Goal: Transaction & Acquisition: Purchase product/service

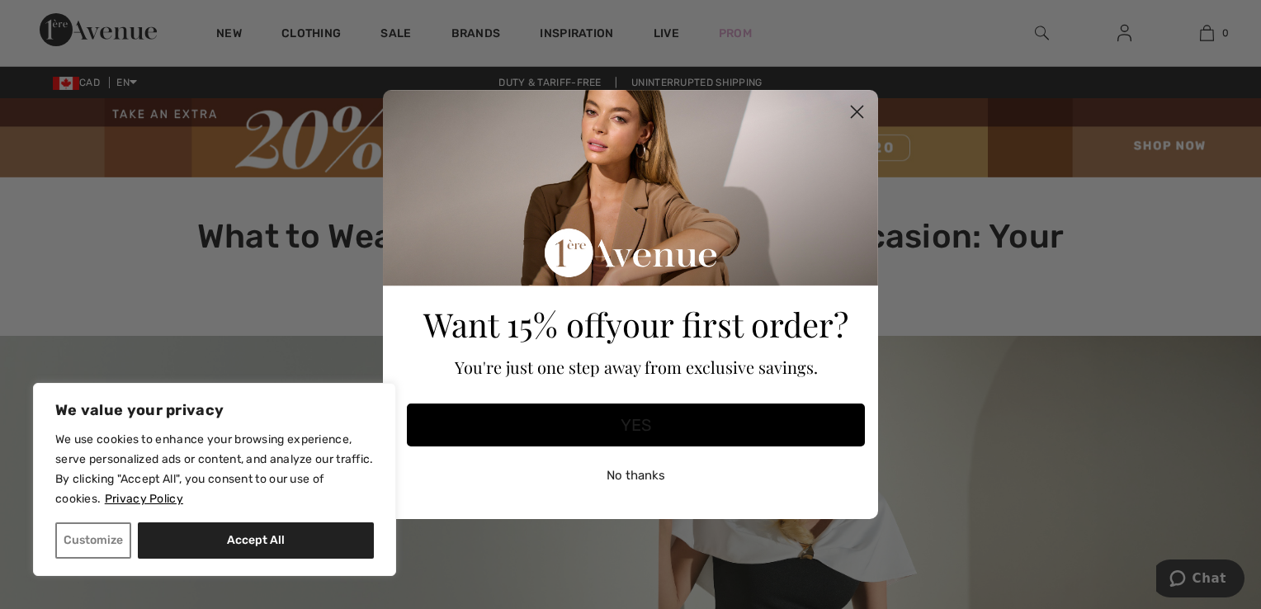
click at [650, 474] on button "No thanks" at bounding box center [636, 475] width 458 height 41
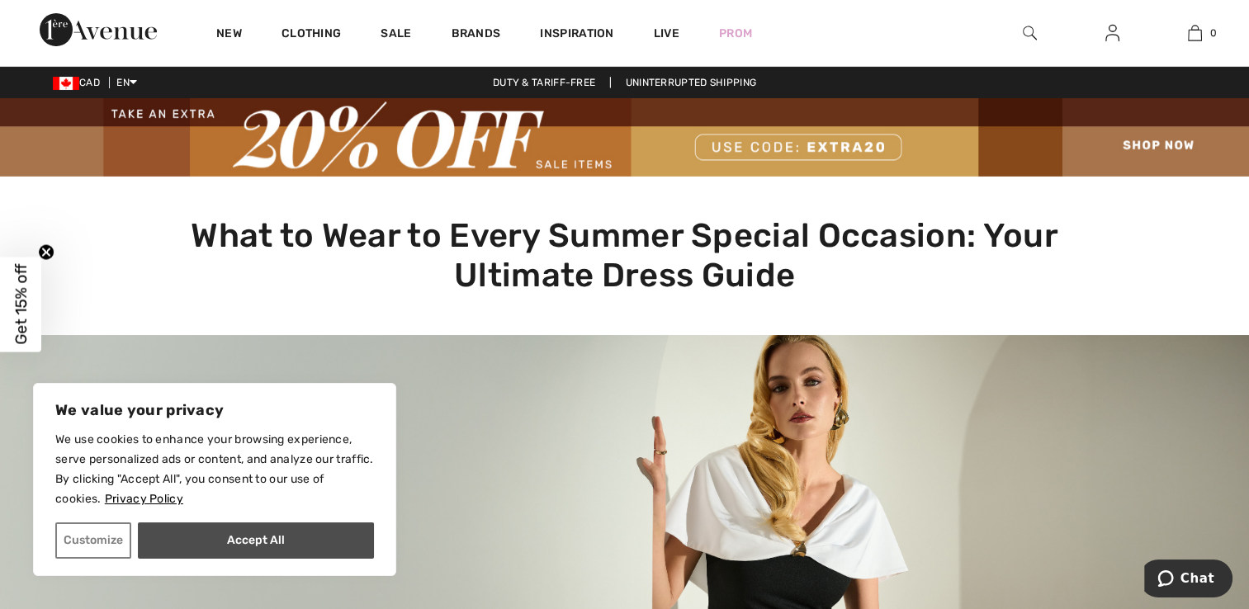
drag, startPoint x: 287, startPoint y: 538, endPoint x: 930, endPoint y: 258, distance: 701.1
click at [288, 537] on button "Accept All" at bounding box center [256, 540] width 236 height 36
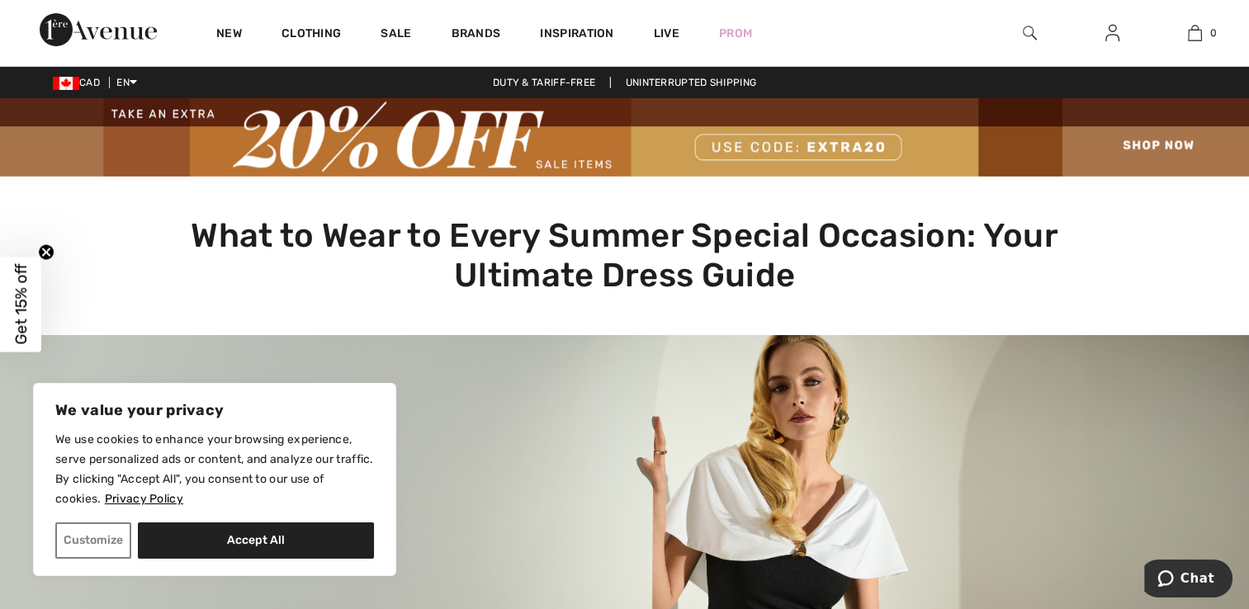
checkbox input "true"
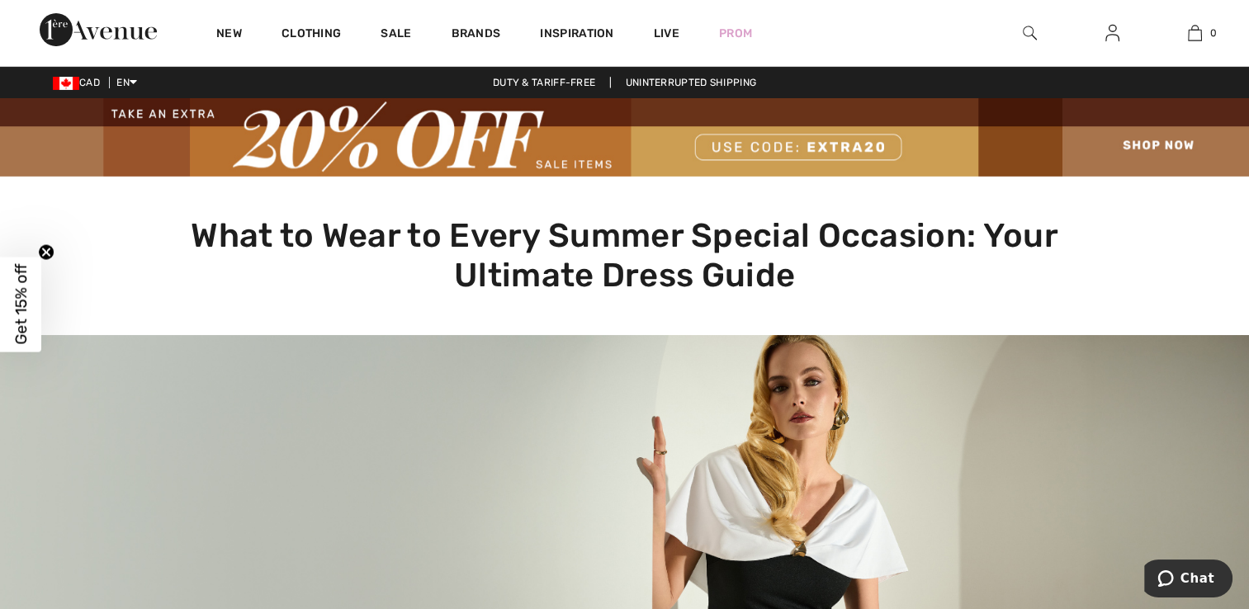
click at [1013, 28] on div at bounding box center [1029, 33] width 83 height 66
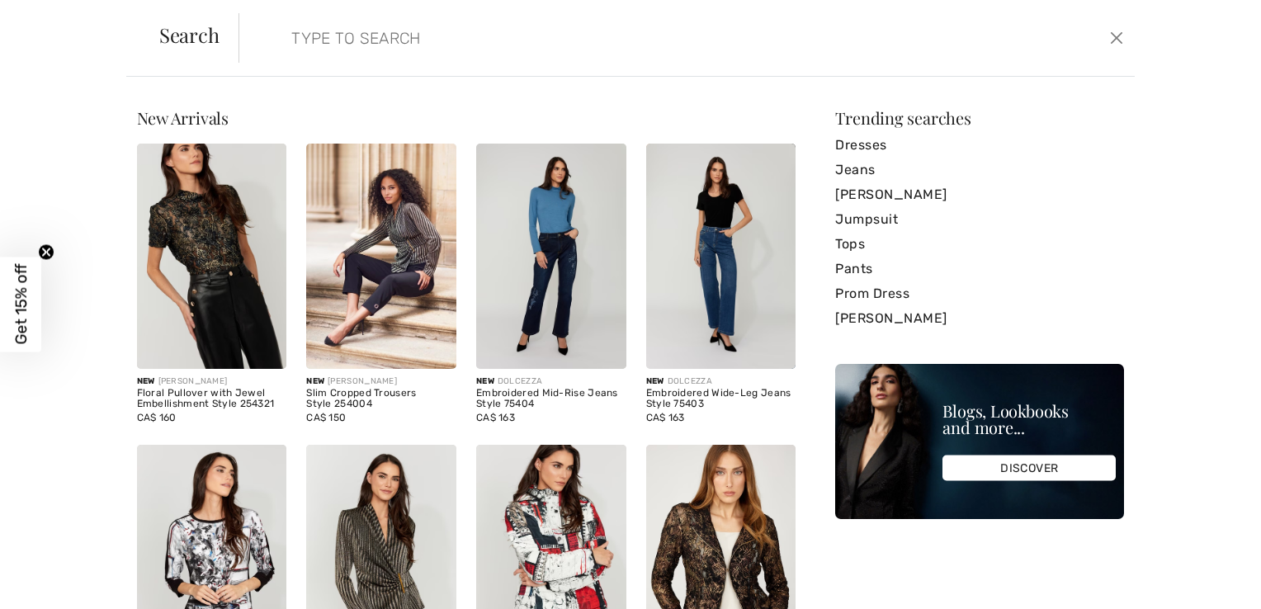
click at [1027, 31] on form "Clear" at bounding box center [671, 38] width 866 height 50
click at [324, 31] on input "search" at bounding box center [588, 38] width 619 height 50
click at [913, 192] on link "[PERSON_NAME]" at bounding box center [979, 194] width 289 height 25
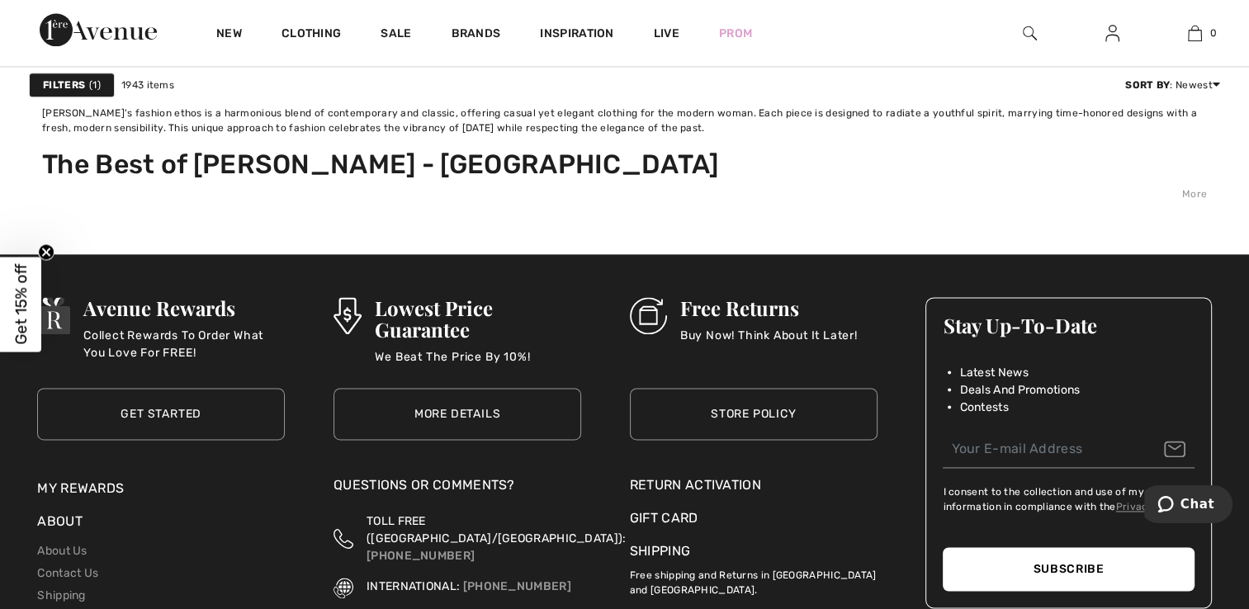
scroll to position [8335, 0]
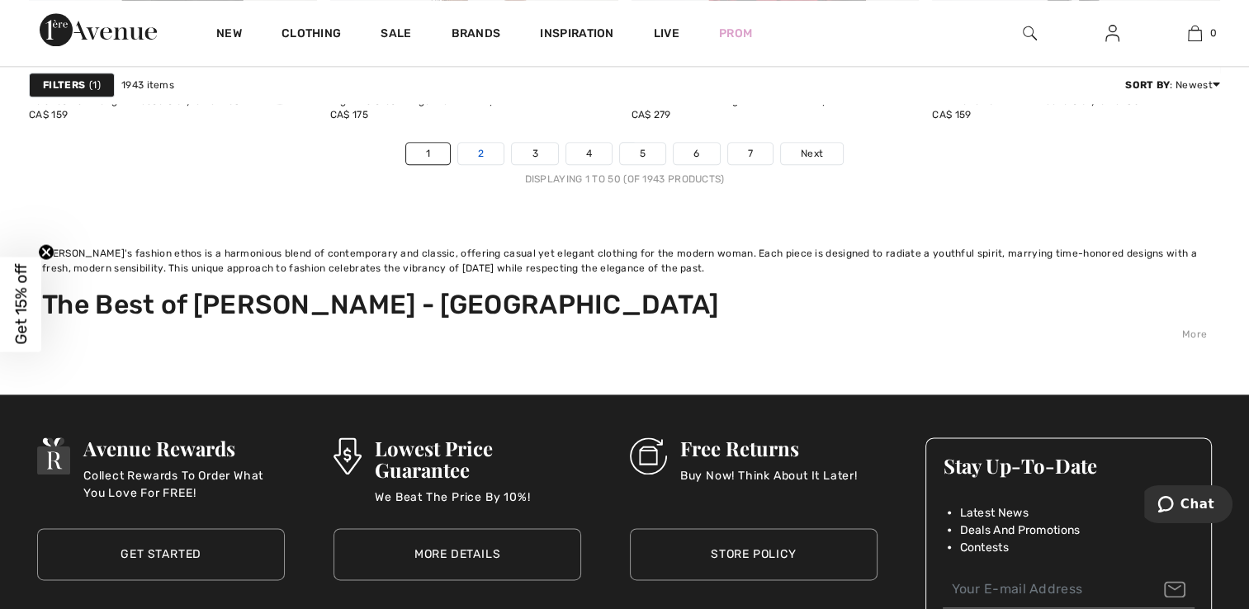
click at [480, 152] on link "2" at bounding box center [480, 153] width 45 height 21
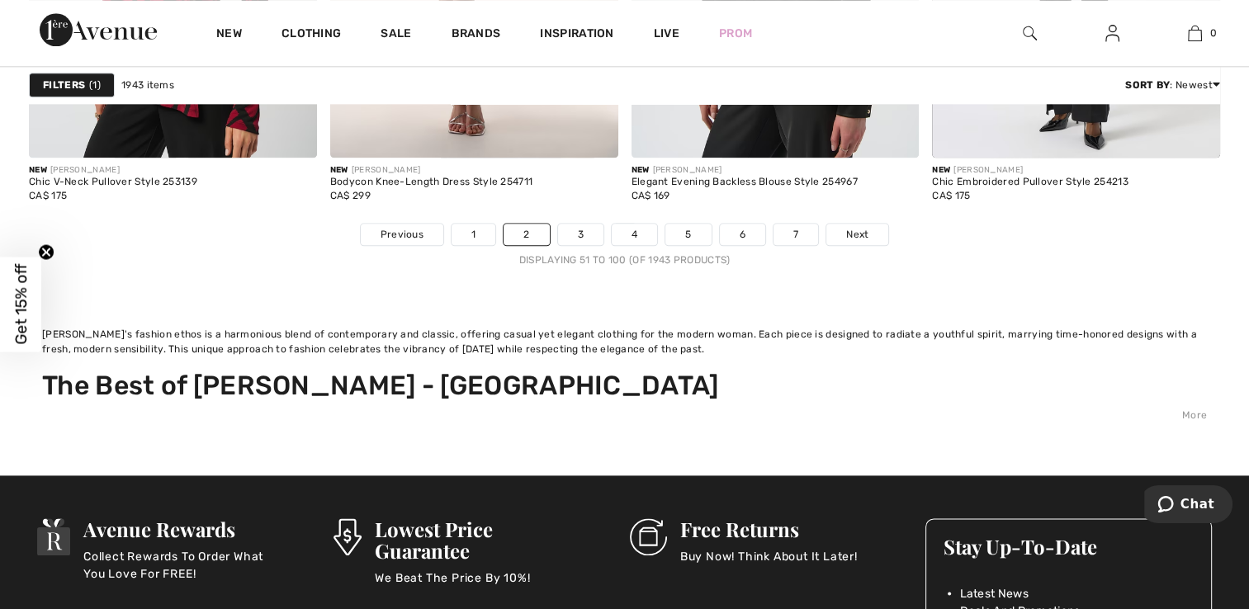
scroll to position [8252, 0]
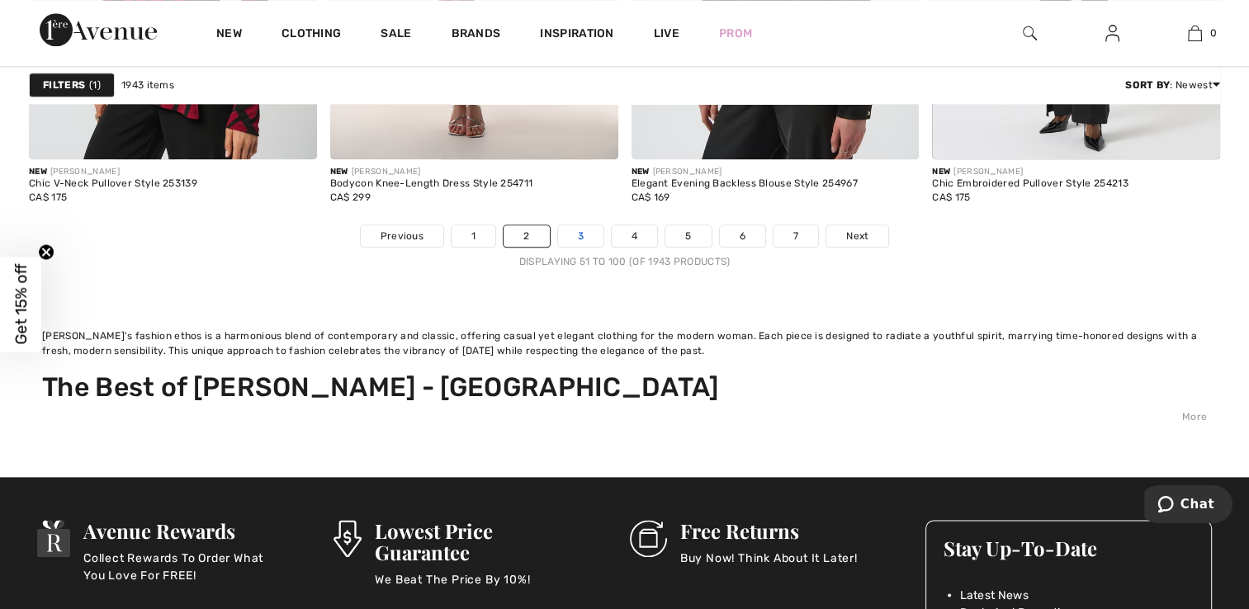
click at [576, 233] on link "3" at bounding box center [580, 235] width 45 height 21
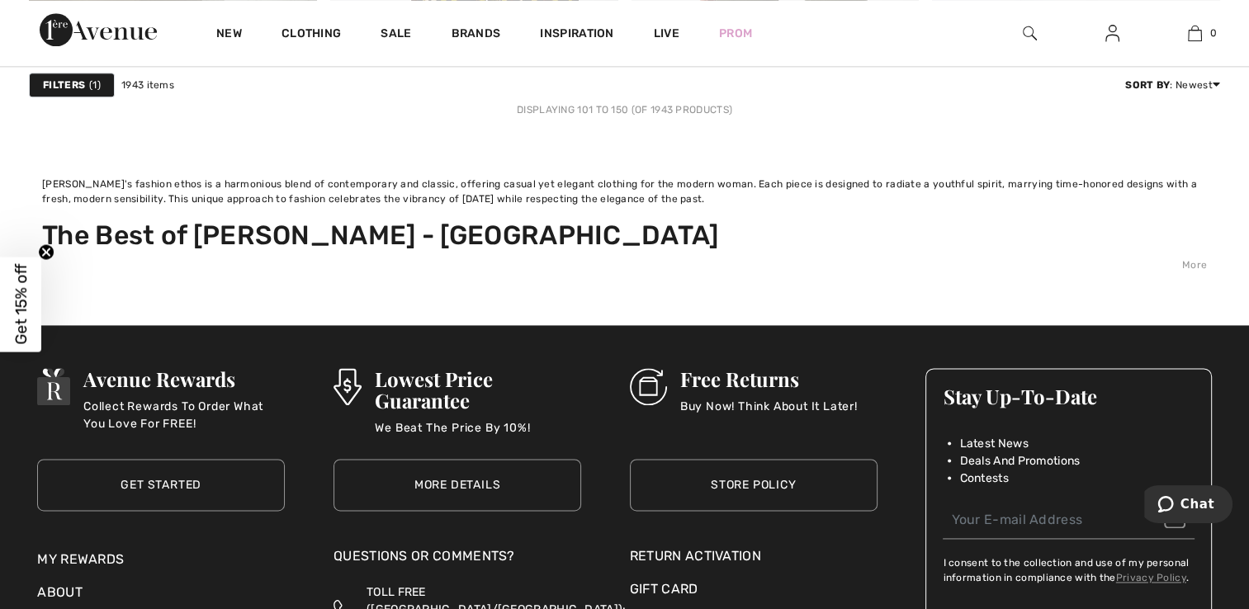
scroll to position [8170, 0]
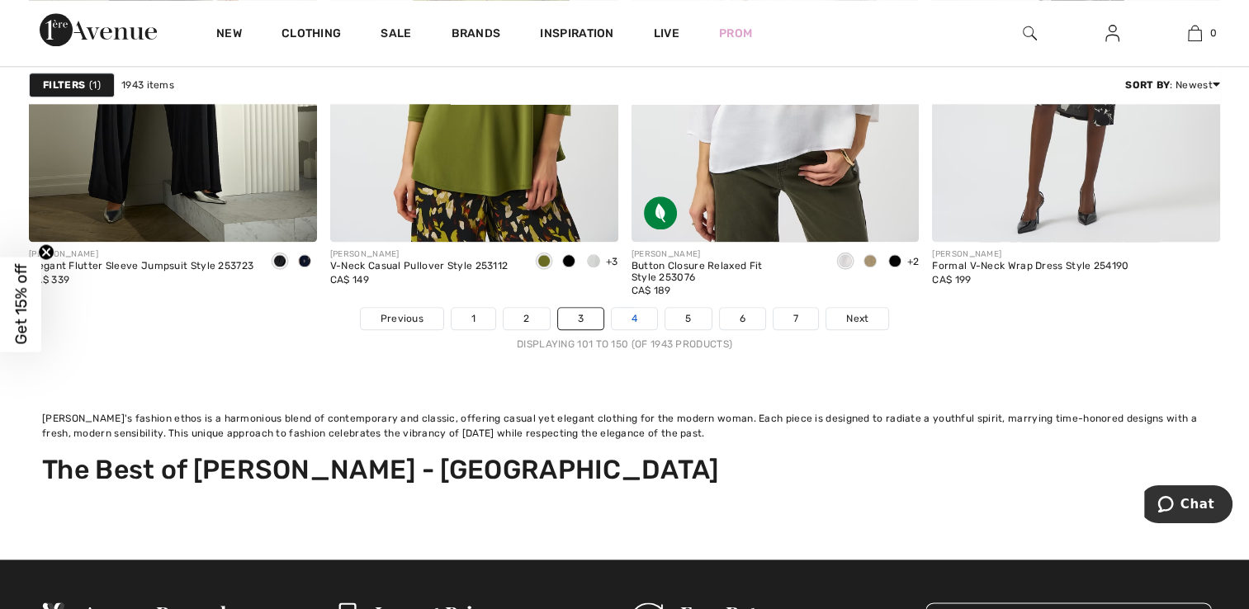
click at [633, 316] on link "4" at bounding box center [633, 318] width 45 height 21
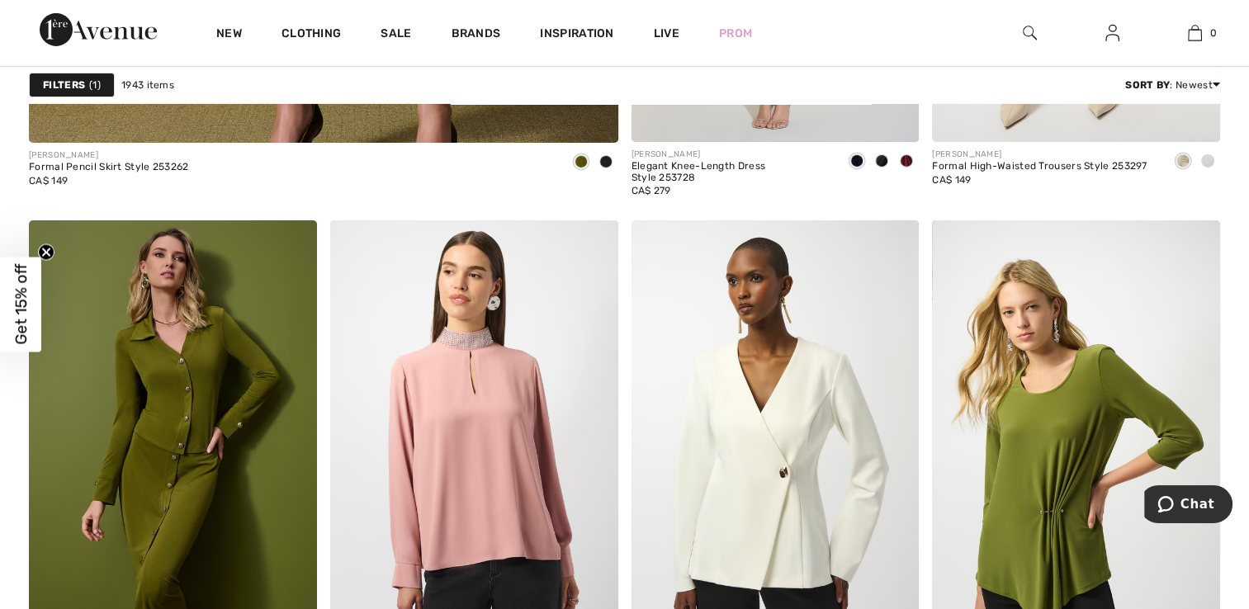
scroll to position [5611, 0]
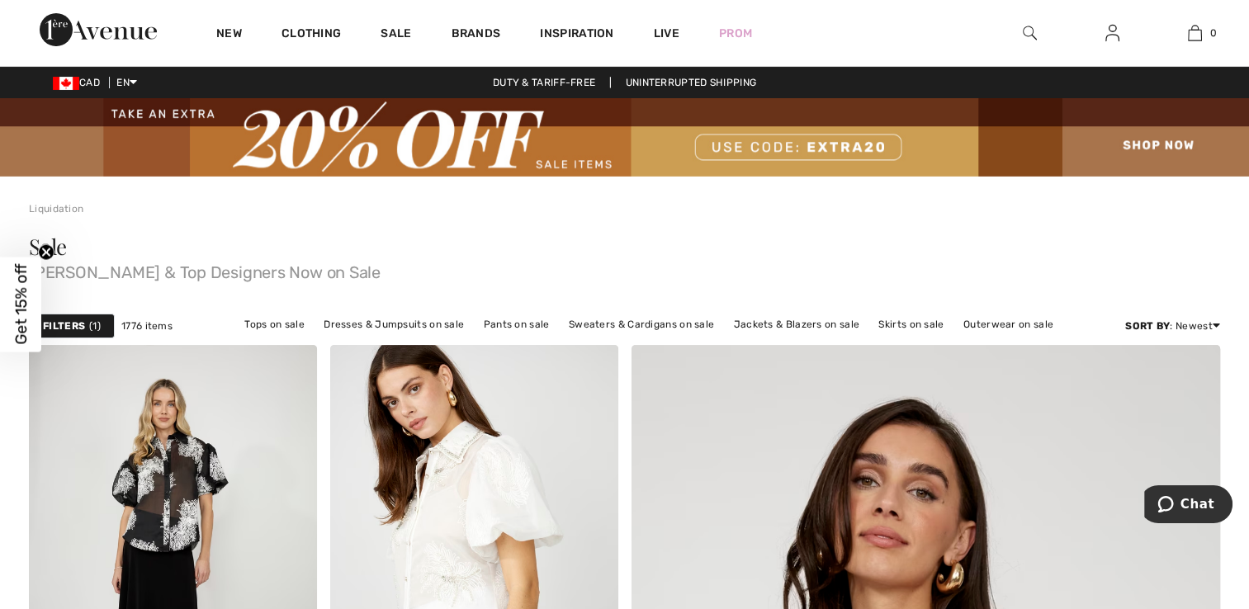
click at [1036, 31] on div at bounding box center [1029, 33] width 83 height 66
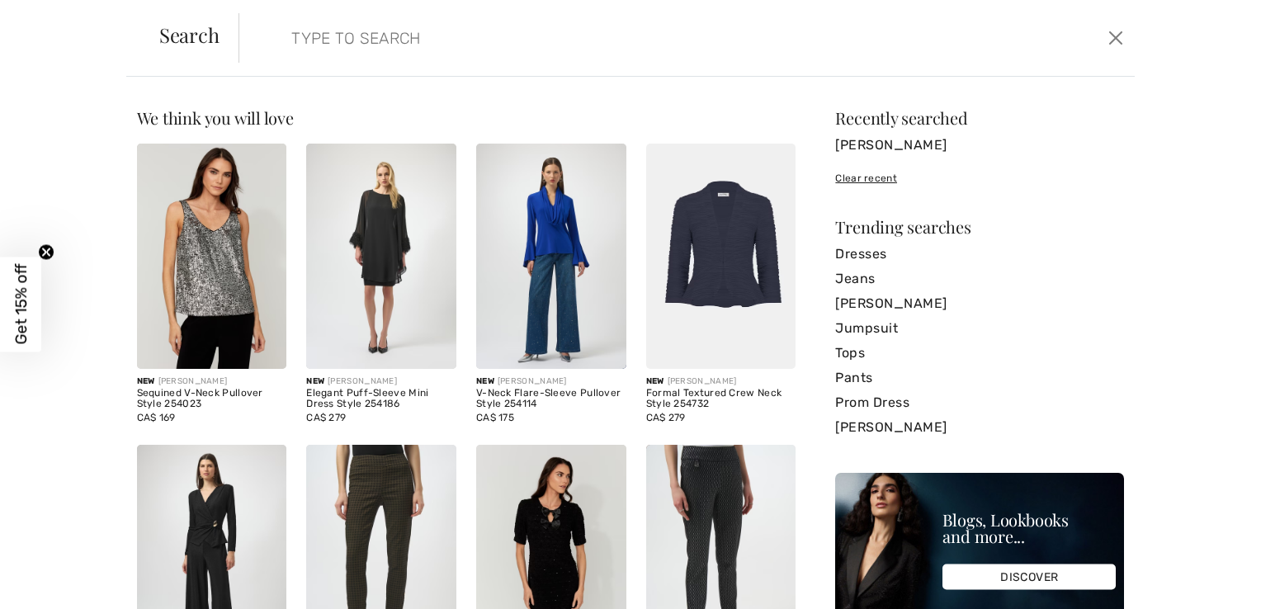
paste input "Jacquard Sweater Plaid Print A-Line Jacket"
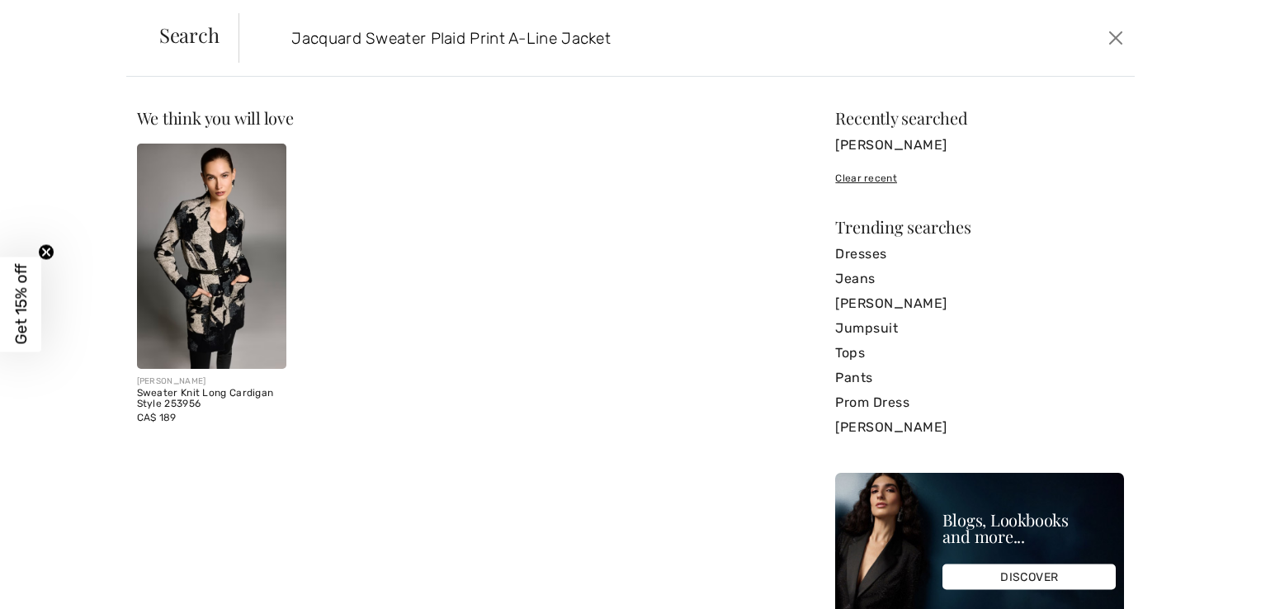
type input "Jacquard Sweater Plaid Print A-Line Jacket"
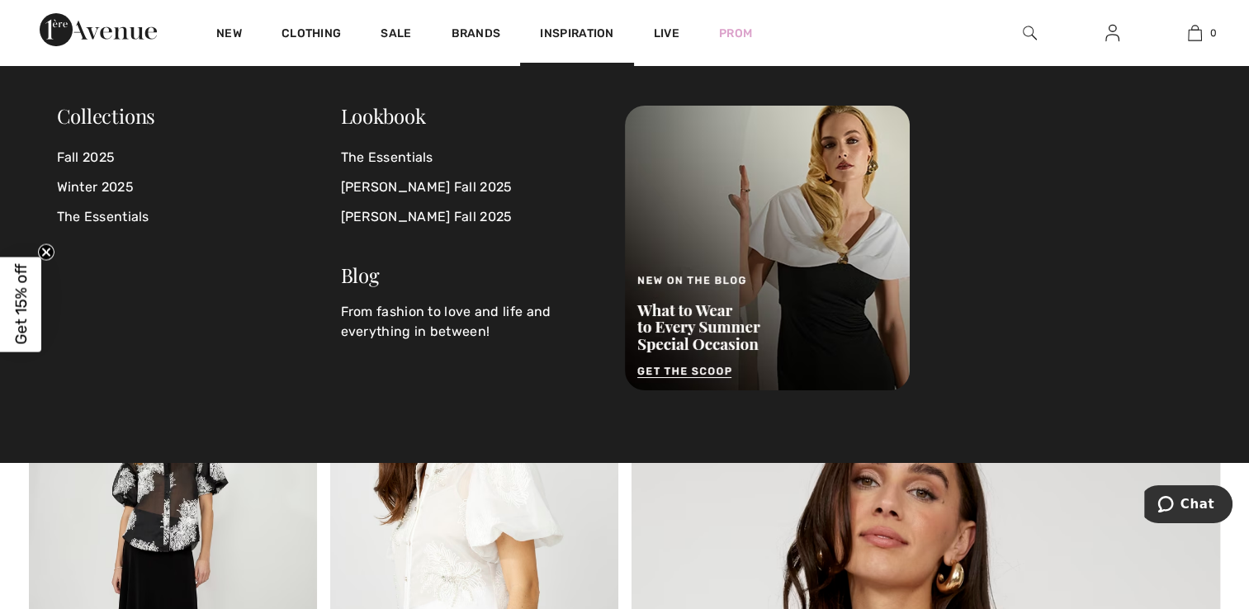
click at [1036, 33] on div at bounding box center [1029, 33] width 83 height 66
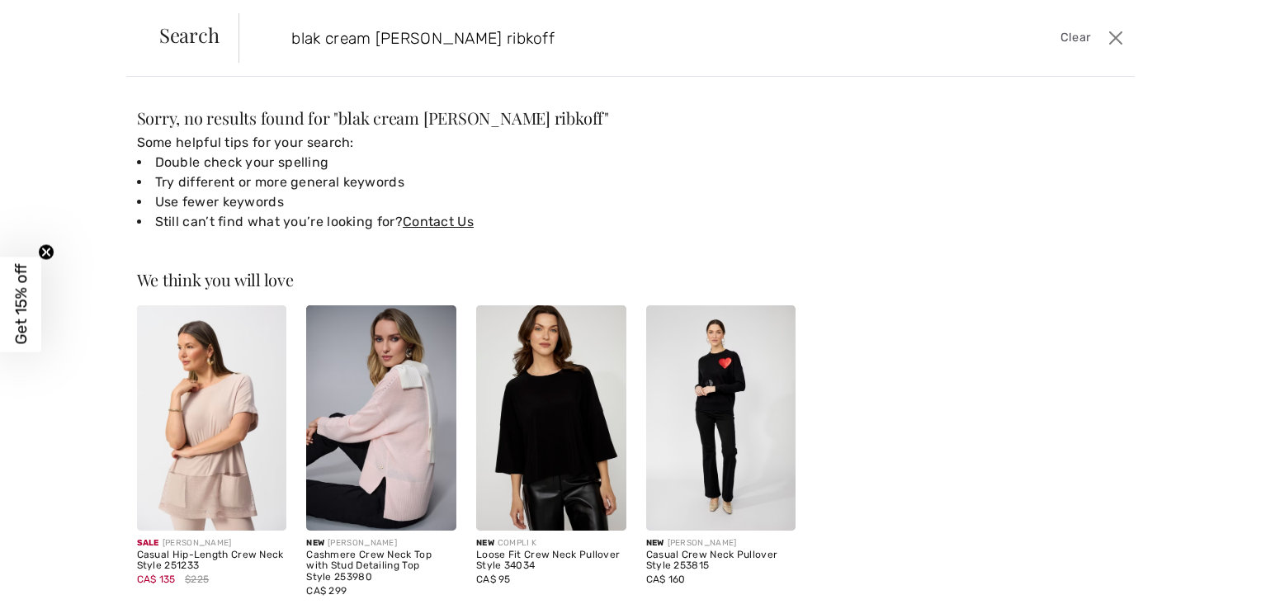
click at [313, 34] on input "blak cream [PERSON_NAME] ribkoff" at bounding box center [588, 38] width 618 height 50
click at [663, 30] on input "black cream [PERSON_NAME]" at bounding box center [588, 38] width 618 height 50
type input "black cream [PERSON_NAME]"
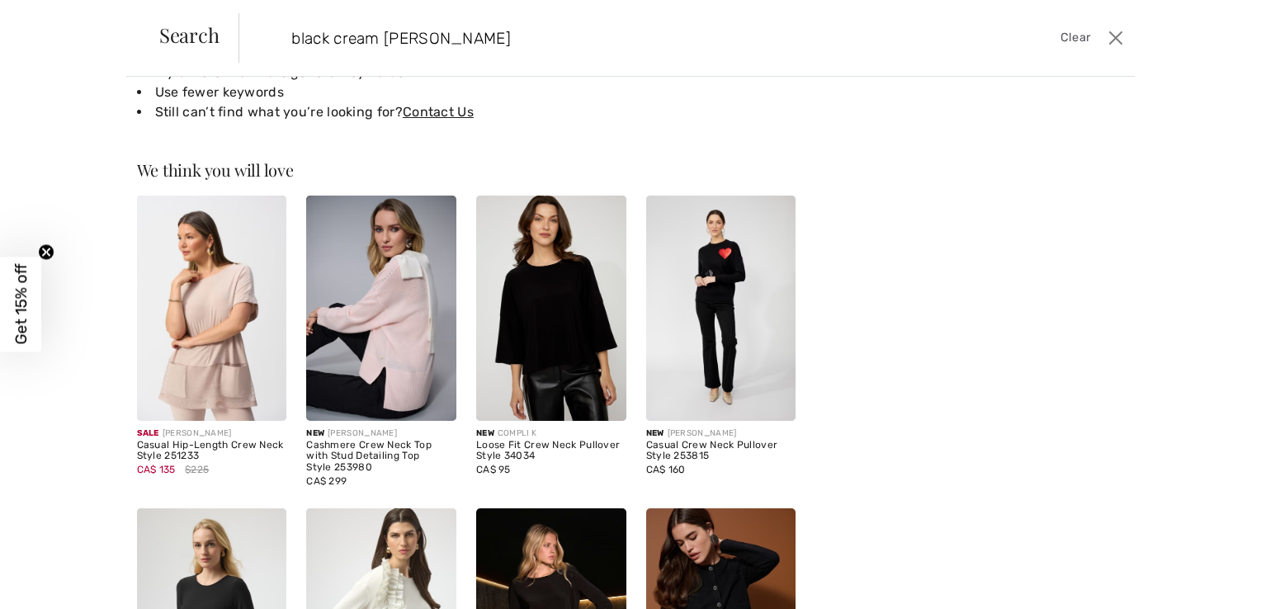
scroll to position [46, 0]
